Goal: Task Accomplishment & Management: Use online tool/utility

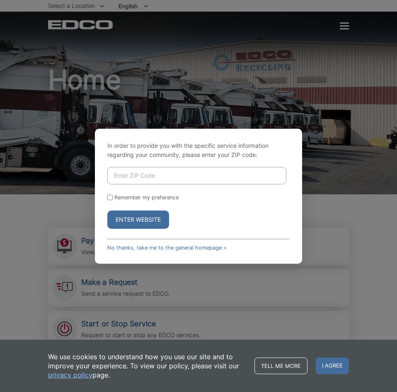
click at [142, 219] on button "Enter Website" at bounding box center [138, 219] width 62 height 18
click at [128, 176] on input "Enter ZIP Code" at bounding box center [196, 175] width 179 height 17
type input "92064"
click at [125, 219] on button "Enter Website" at bounding box center [138, 219] width 62 height 18
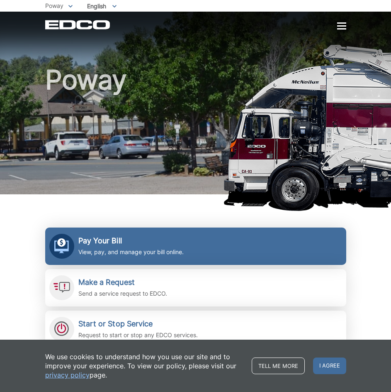
click at [108, 237] on h2 "Pay Your Bill" at bounding box center [130, 240] width 105 height 9
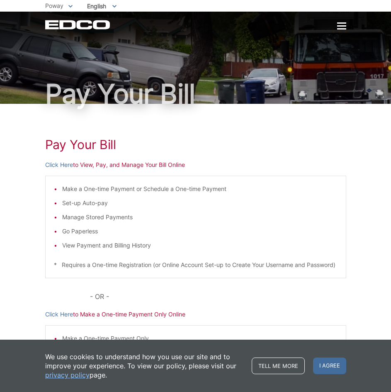
click at [75, 206] on li "Set-up Auto-pay" at bounding box center [199, 202] width 275 height 9
click at [221, 165] on p "Click Here to View, Pay, and Manage Your Bill Online" at bounding box center [195, 164] width 301 height 9
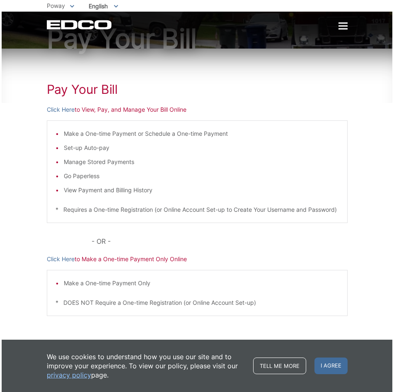
scroll to position [68, 0]
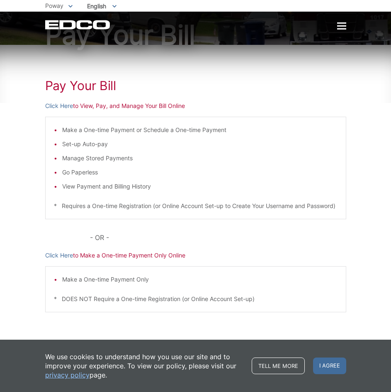
click at [206, 4] on div "Poway To change your zip code, enter it below and press change. Change Take me …" at bounding box center [195, 14] width 391 height 29
drag, startPoint x: 216, startPoint y: 53, endPoint x: 173, endPoint y: 50, distance: 42.8
click at [173, 50] on div "Pay Your Bill Click Here to View, Pay, and Manage Your Bill Online Make a One-t…" at bounding box center [195, 201] width 301 height 313
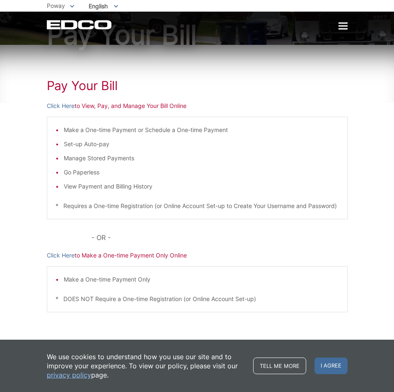
scroll to position [0, 0]
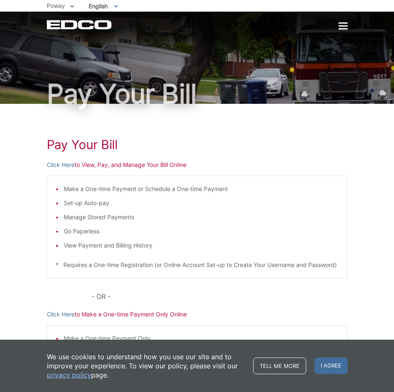
drag, startPoint x: 250, startPoint y: 0, endPoint x: 246, endPoint y: -6, distance: 7.7
click at [246, 0] on html "Home Back Home Residential Services Overview Curbside Pickup Recycling Organic …" at bounding box center [197, 196] width 394 height 392
drag, startPoint x: 178, startPoint y: 109, endPoint x: 150, endPoint y: 92, distance: 32.2
click at [150, 92] on h1 "Pay Your Bill" at bounding box center [197, 93] width 301 height 27
